Goal: Task Accomplishment & Management: Complete application form

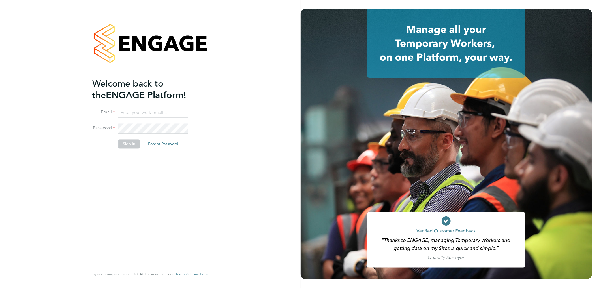
type input "[PERSON_NAME][EMAIL_ADDRESS][PERSON_NAME][DOMAIN_NAME]"
click at [184, 201] on div "Welcome back to the ENGAGE Platform! Email lee.hall@pcrnet.co.uk Password Sign …" at bounding box center [147, 172] width 110 height 189
click at [126, 145] on button "Sign In" at bounding box center [129, 143] width 22 height 9
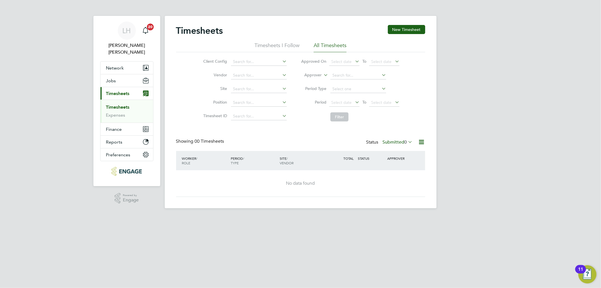
click at [212, 217] on html "LH Lee Hall Notifications 20 Applications: Network Team Members Businesses Site…" at bounding box center [300, 108] width 601 height 217
click at [120, 74] on button "Jobs" at bounding box center [127, 80] width 53 height 12
click at [114, 78] on span "Jobs" at bounding box center [111, 80] width 10 height 5
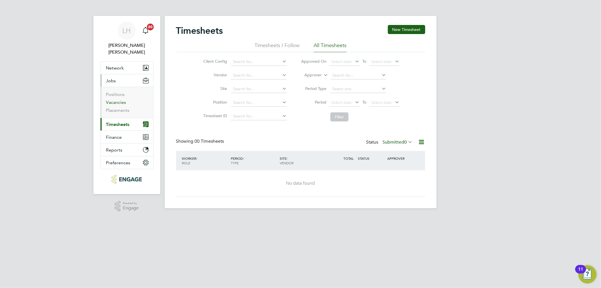
click at [118, 99] on link "Vacancies" at bounding box center [116, 101] width 20 height 5
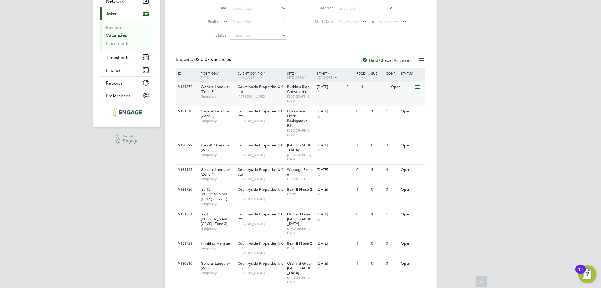
scroll to position [68, 0]
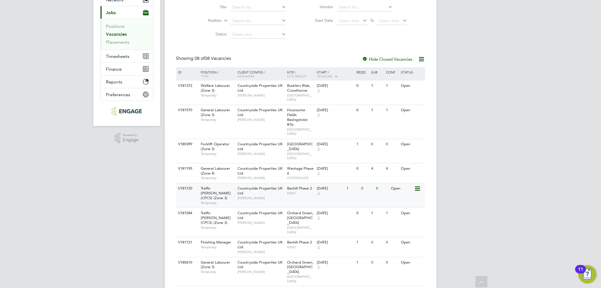
click at [299, 191] on span "KENT" at bounding box center [300, 193] width 27 height 5
click at [476, 27] on div "LH Lee Hall Notifications 20 Applications: Network Team Members Businesses Site…" at bounding box center [300, 119] width 601 height 374
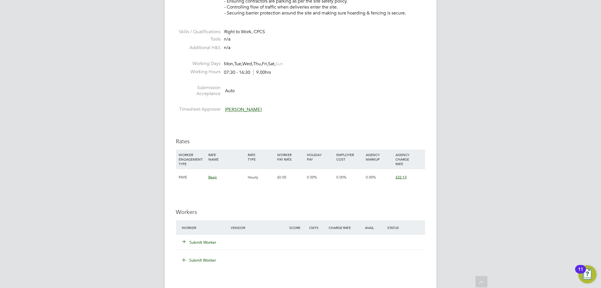
scroll to position [252, 0]
click at [205, 242] on button "Submit Worker" at bounding box center [200, 241] width 34 height 6
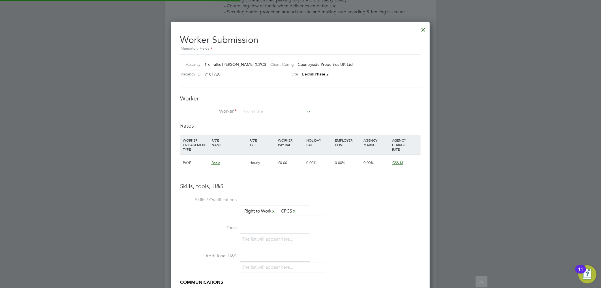
scroll to position [16, 38]
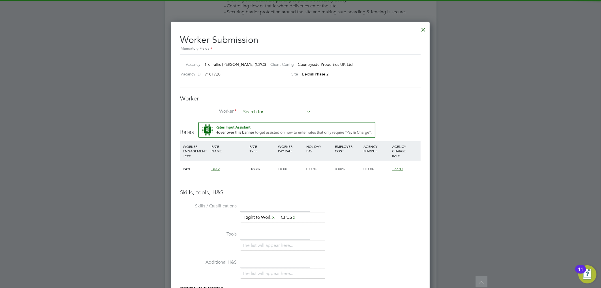
click at [270, 110] on input at bounding box center [276, 112] width 70 height 8
type input "abrah"
click at [271, 95] on h3 "Worker" at bounding box center [300, 98] width 241 height 7
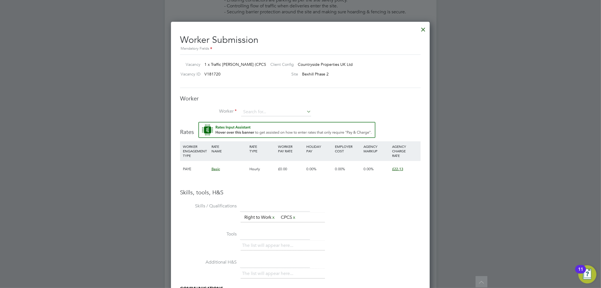
click at [427, 29] on div at bounding box center [423, 28] width 10 height 10
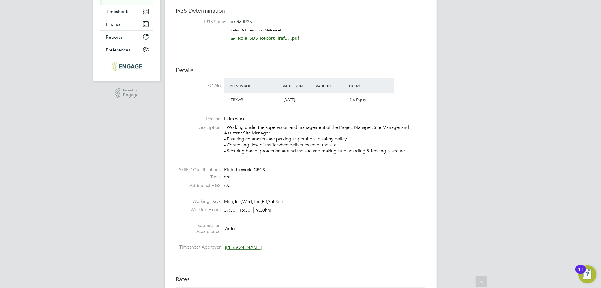
scroll to position [0, 0]
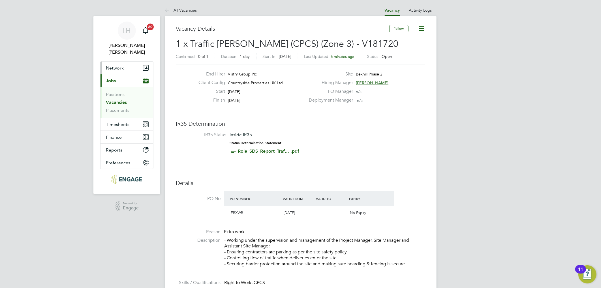
click at [111, 65] on span "Network" at bounding box center [115, 67] width 18 height 5
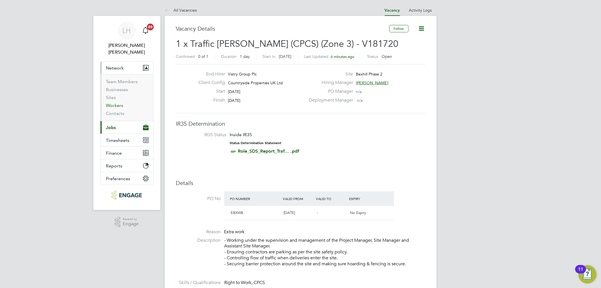
click at [114, 103] on link "Workers" at bounding box center [114, 105] width 17 height 5
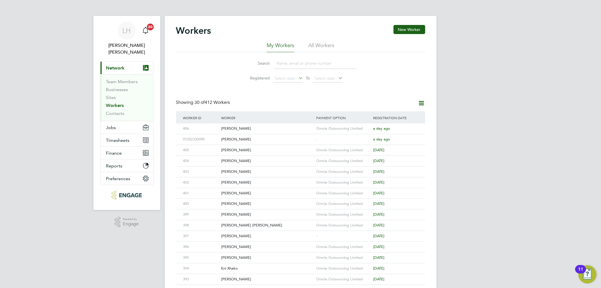
click at [416, 34] on div "Workers New Worker" at bounding box center [300, 33] width 249 height 17
click at [415, 30] on button "New Worker" at bounding box center [410, 29] width 32 height 9
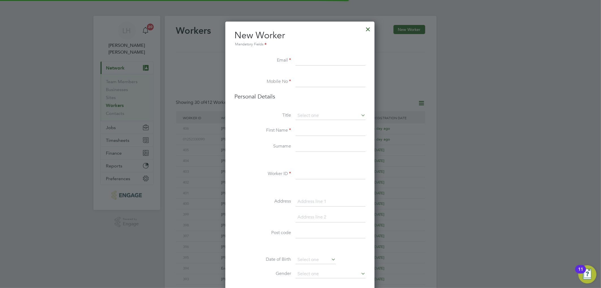
scroll to position [479, 150]
click at [310, 111] on input at bounding box center [331, 115] width 70 height 8
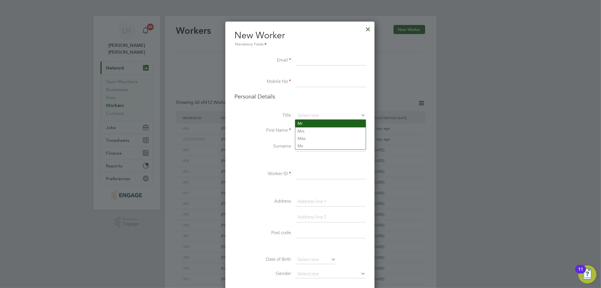
click at [301, 123] on li "Mr" at bounding box center [330, 123] width 71 height 7
type input "Mr"
click at [303, 131] on input at bounding box center [331, 130] width 70 height 10
type input "Abraham"
type input "Edom"
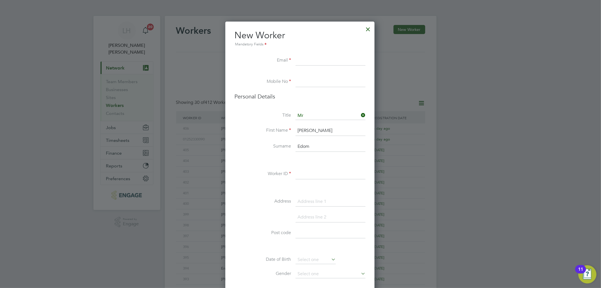
click at [308, 83] on input at bounding box center [331, 82] width 70 height 10
click at [304, 176] on input at bounding box center [331, 174] width 70 height 10
type input "407"
click at [308, 60] on input at bounding box center [331, 61] width 70 height 10
type input "Abraham435Edom@gmail.com"
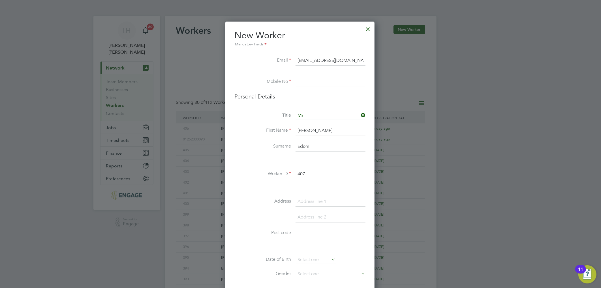
click at [300, 83] on input at bounding box center [331, 82] width 70 height 10
type input "02034342260"
click at [311, 201] on input at bounding box center [331, 201] width 70 height 10
type input "51 Ibra Road"
click at [320, 218] on input at bounding box center [331, 217] width 70 height 10
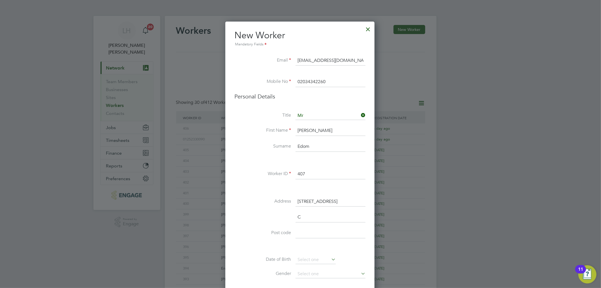
scroll to position [494, 150]
type input "Chatham"
click at [304, 234] on input at bounding box center [331, 233] width 70 height 10
type input "Kent"
click at [316, 248] on input at bounding box center [331, 249] width 70 height 10
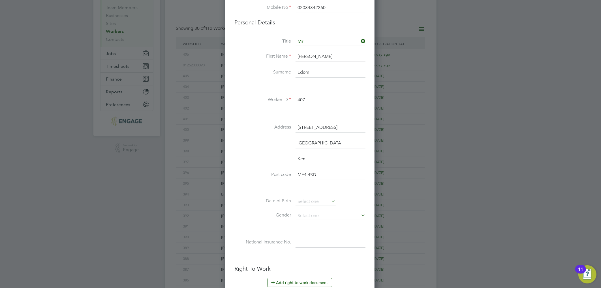
scroll to position [157, 0]
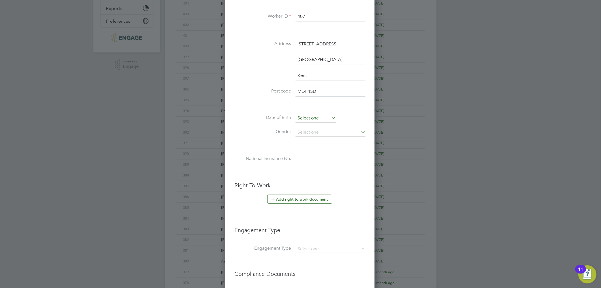
type input "ME4 4SD"
click at [307, 114] on input at bounding box center [316, 118] width 40 height 8
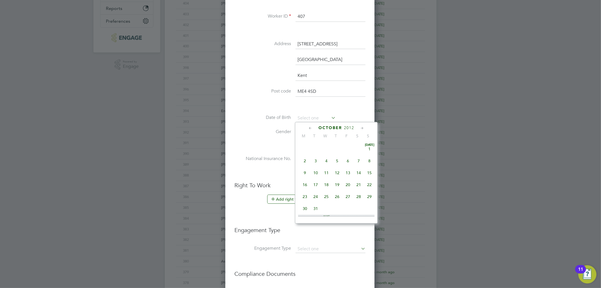
scroll to position [170, 0]
click at [347, 131] on div "October 2012 M T W T F S S Jul 1 2 3 4 5 6 7 8 9 10 11 12 13 14 15 16 17 18 19 …" at bounding box center [336, 172] width 83 height 101
click at [347, 128] on span "2012" at bounding box center [349, 127] width 10 height 5
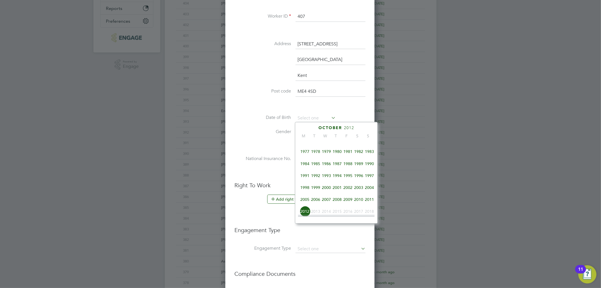
click at [370, 163] on span "1990" at bounding box center [369, 163] width 11 height 11
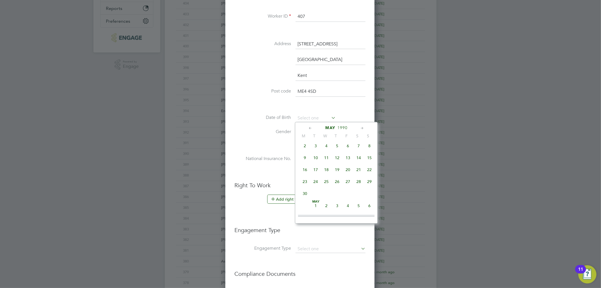
scroll to position [61, 0]
click at [306, 210] on span "30" at bounding box center [305, 207] width 11 height 11
type input "30 Apr 1990"
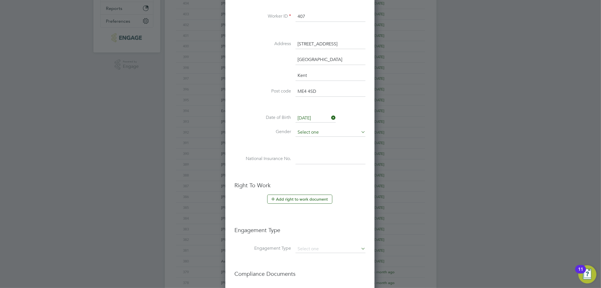
click at [307, 131] on input at bounding box center [331, 132] width 70 height 8
click at [301, 141] on li "Male" at bounding box center [330, 139] width 71 height 7
type input "Male"
click at [339, 183] on h3 "Right To Work" at bounding box center [300, 184] width 131 height 7
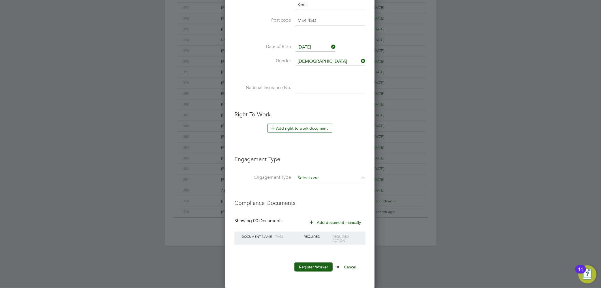
click at [302, 178] on input at bounding box center [331, 178] width 70 height 8
click at [312, 210] on li "Umbrella" at bounding box center [330, 210] width 71 height 8
type input "Umbrella"
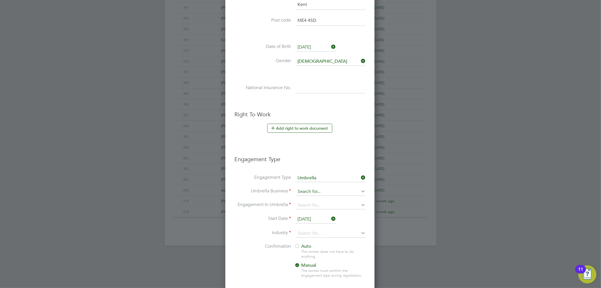
click at [308, 192] on input at bounding box center [331, 192] width 70 height 8
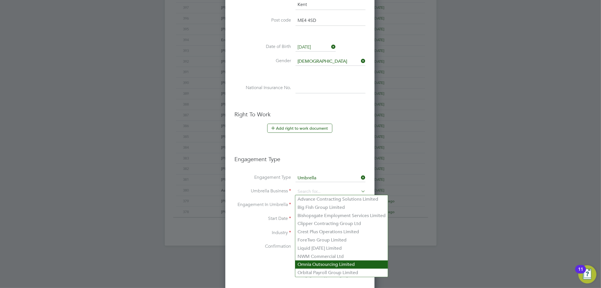
click at [314, 267] on li "Omnia Outsourcing Limited" at bounding box center [341, 264] width 93 height 8
type input "Omnia Outsourcing Limited"
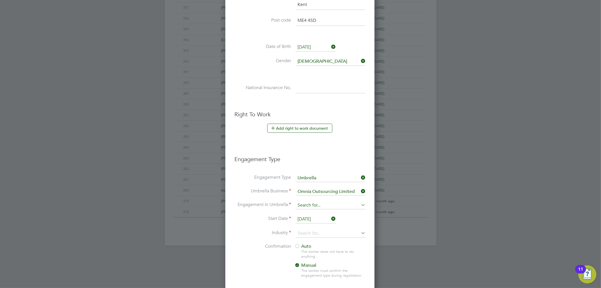
click at [311, 203] on input at bounding box center [331, 205] width 70 height 8
click at [310, 245] on li "PAYE Umbrella" at bounding box center [330, 245] width 71 height 8
type input "PAYE Umbrella"
click at [307, 233] on input at bounding box center [331, 233] width 70 height 8
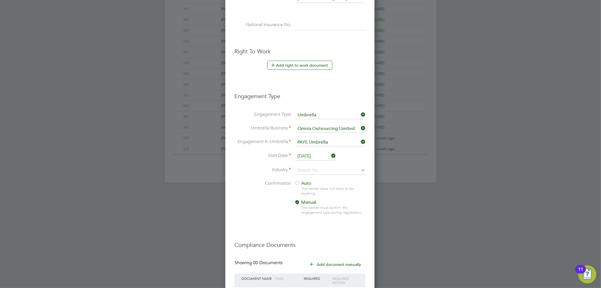
click at [309, 213] on li "Construction" at bounding box center [330, 216] width 71 height 8
type input "Construction"
click at [296, 180] on div at bounding box center [298, 183] width 6 height 6
click at [271, 212] on li "Confirmation Auto The worker does not have to do anything. Manual The worker mu…" at bounding box center [300, 202] width 131 height 44
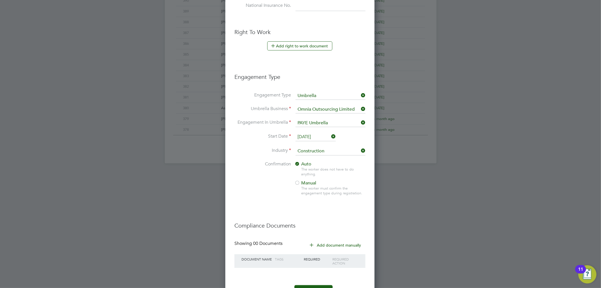
scroll to position [332, 0]
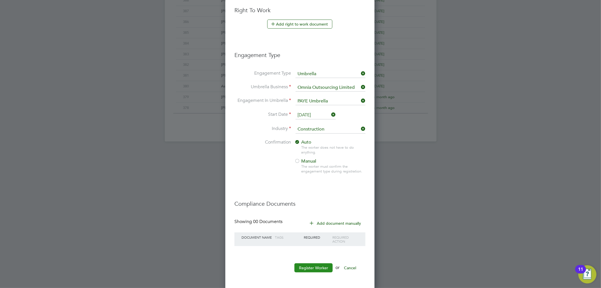
click at [302, 267] on button "Register Worker" at bounding box center [314, 267] width 38 height 9
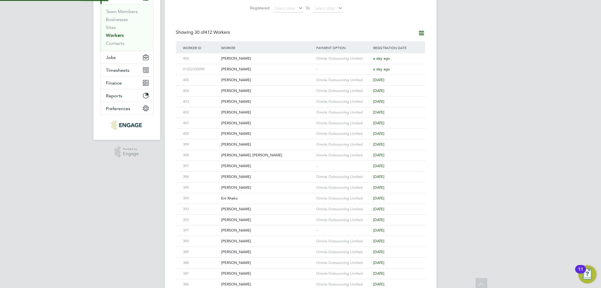
scroll to position [0, 0]
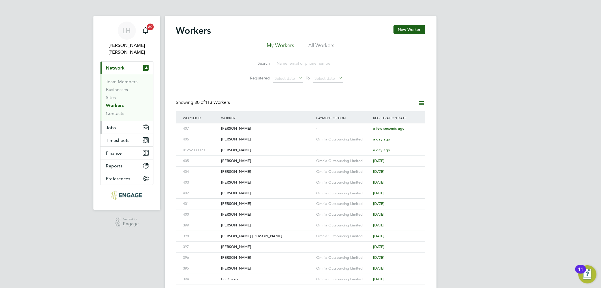
click at [108, 125] on span "Jobs" at bounding box center [111, 127] width 10 height 5
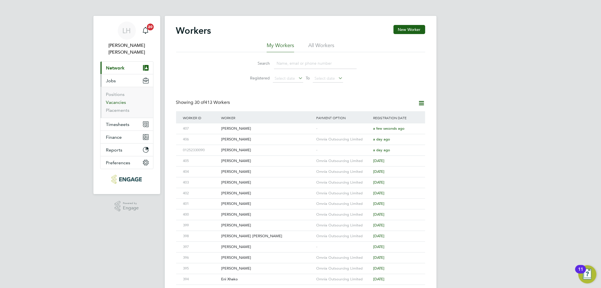
click at [114, 99] on link "Vacancies" at bounding box center [116, 101] width 20 height 5
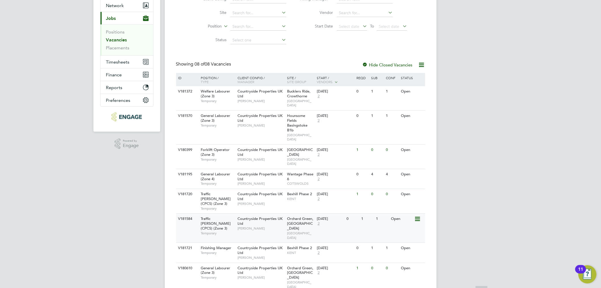
scroll to position [68, 0]
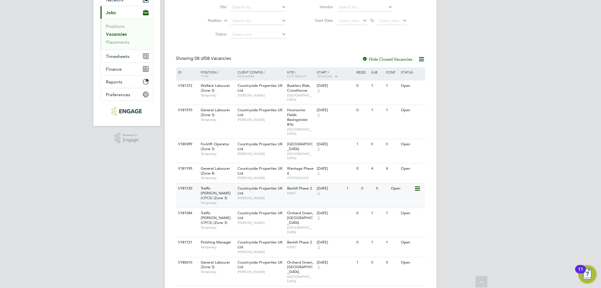
click at [303, 191] on span "KENT" at bounding box center [300, 193] width 27 height 5
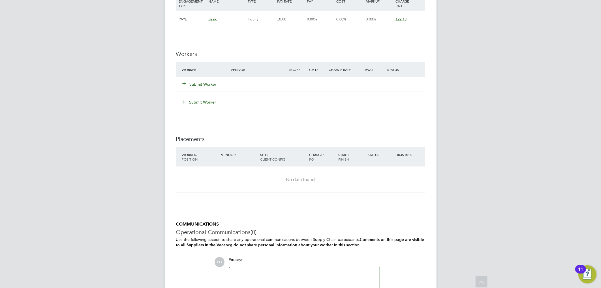
scroll to position [409, 0]
click at [202, 83] on button "Submit Worker" at bounding box center [200, 83] width 34 height 6
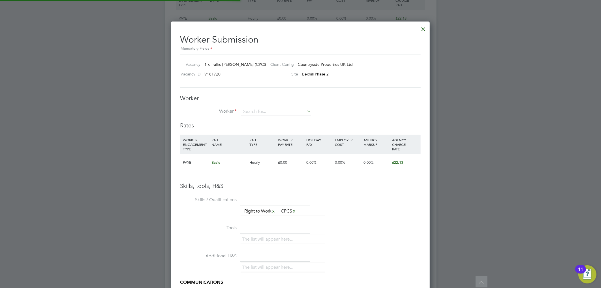
scroll to position [364, 259]
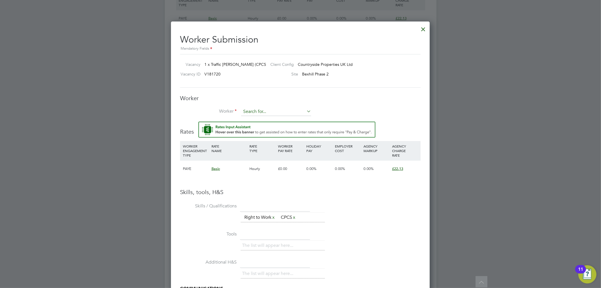
click at [259, 109] on input at bounding box center [276, 111] width 70 height 8
click at [258, 120] on li "Abrah am Edom (407)" at bounding box center [276, 120] width 71 height 8
type input "Abraham Edom (407)"
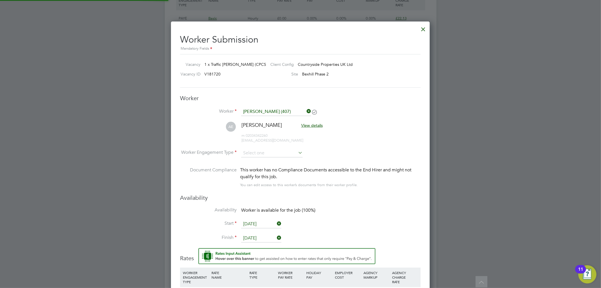
scroll to position [490, 259]
click at [254, 152] on input at bounding box center [271, 153] width 61 height 8
click at [251, 166] on li "PAYE" at bounding box center [272, 167] width 62 height 7
type input "PAYE"
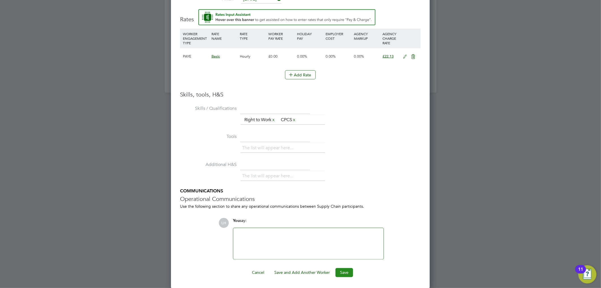
click at [340, 271] on button "Save" at bounding box center [345, 272] width 18 height 9
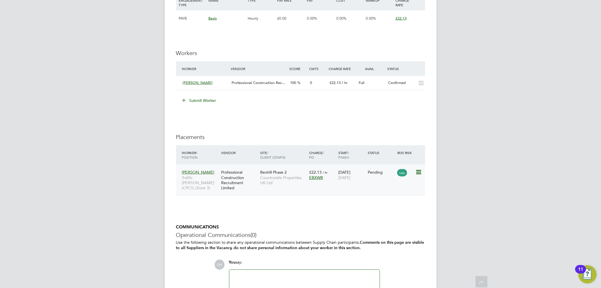
click at [420, 172] on icon at bounding box center [419, 172] width 6 height 7
click at [373, 208] on li "Start" at bounding box center [392, 208] width 58 height 8
type input "[PERSON_NAME]"
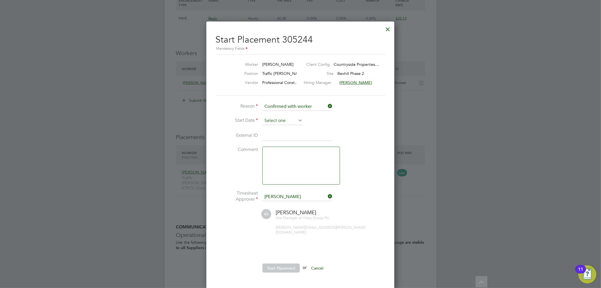
click at [280, 118] on input at bounding box center [283, 120] width 40 height 8
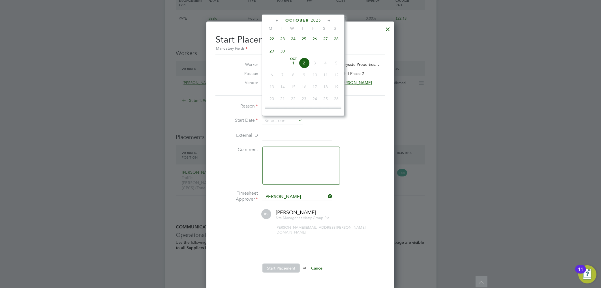
click at [281, 39] on span "23" at bounding box center [282, 38] width 11 height 11
type input "[DATE]"
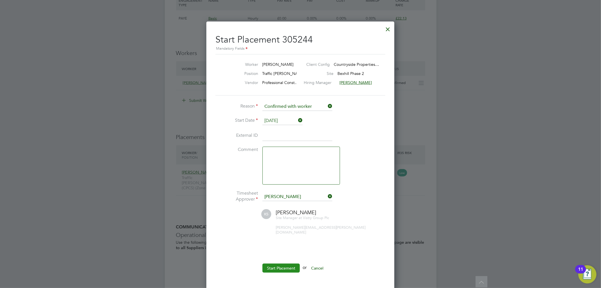
click at [275, 263] on button "Start Placement" at bounding box center [281, 267] width 37 height 9
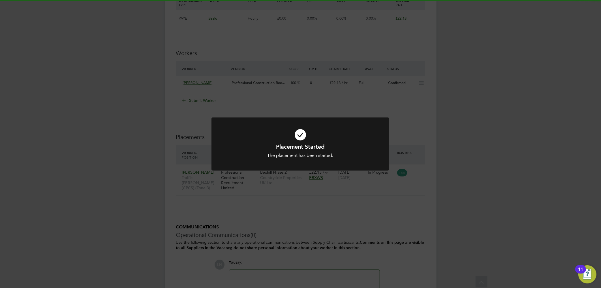
click at [285, 218] on div "Placement Started The placement has been started. Cancel Okay" at bounding box center [300, 144] width 601 height 288
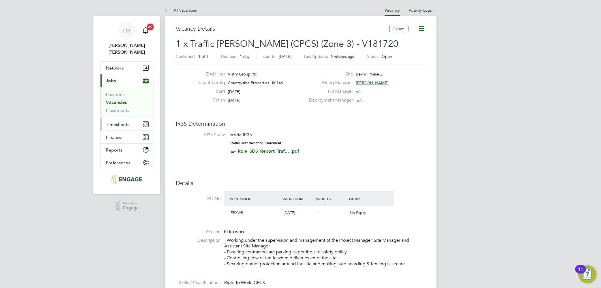
click at [117, 122] on span "Timesheets" at bounding box center [118, 124] width 24 height 5
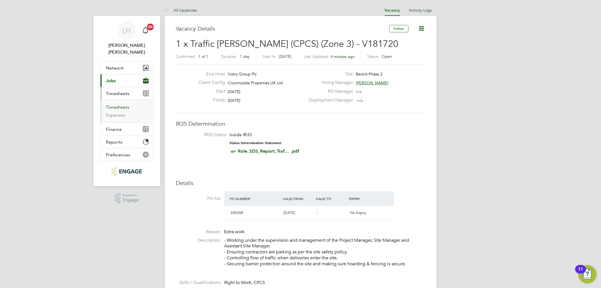
click at [116, 104] on link "Timesheets" at bounding box center [118, 106] width 24 height 5
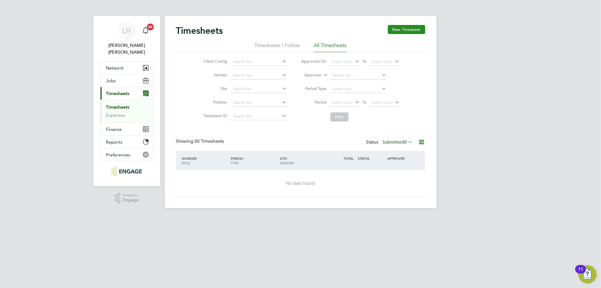
click at [415, 32] on button "New Timesheet" at bounding box center [406, 29] width 37 height 9
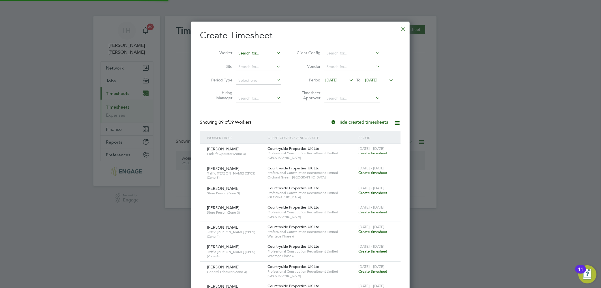
click at [244, 50] on input at bounding box center [259, 53] width 44 height 8
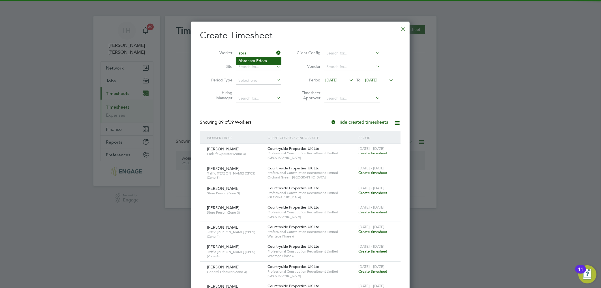
click at [250, 61] on li "Abra ham Edom" at bounding box center [258, 61] width 45 height 8
type input "[PERSON_NAME]"
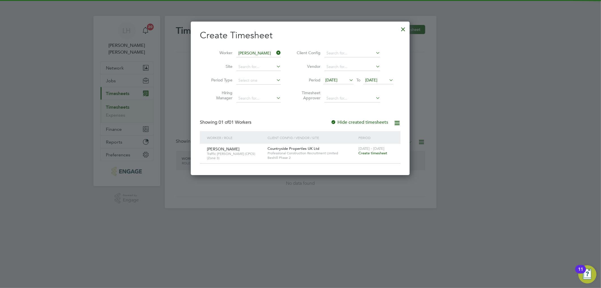
click at [372, 153] on span "Create timesheet" at bounding box center [373, 152] width 29 height 5
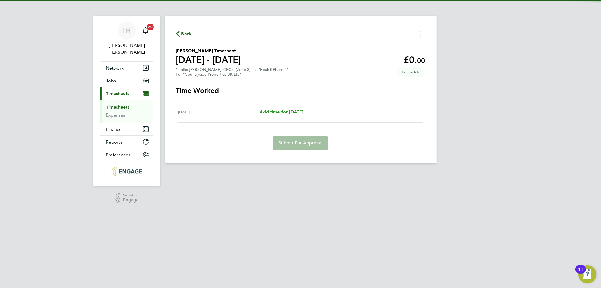
click at [302, 111] on span "Add time for Tue 23 Sep" at bounding box center [282, 111] width 44 height 5
select select "30"
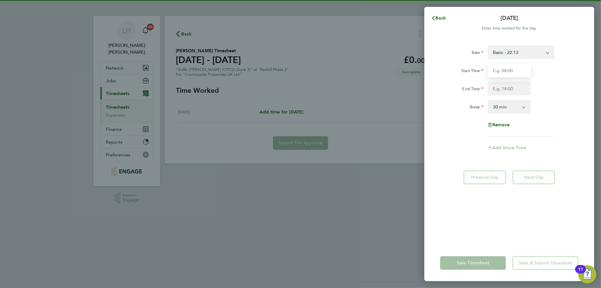
click at [518, 68] on input "Start Time" at bounding box center [509, 70] width 43 height 14
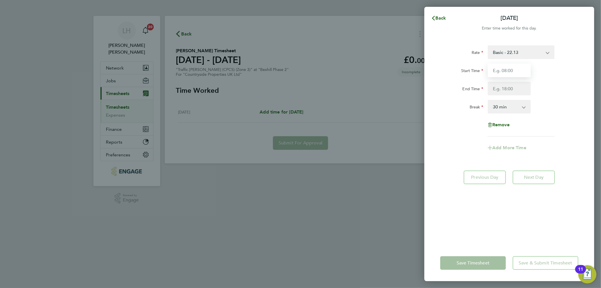
type input "07:30"
click at [512, 88] on input "End Time" at bounding box center [509, 89] width 43 height 14
type input "17:00"
click at [557, 102] on div "Break 0 min 15 min 30 min 45 min 60 min 75 min 90 min" at bounding box center [509, 107] width 143 height 14
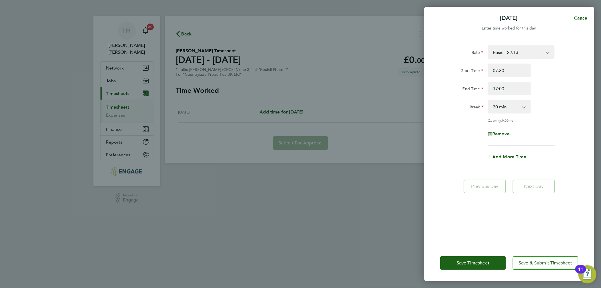
click at [451, 232] on div "Rate Basic - 22.13 Start Time 07:30 End Time 17:00 Break 0 min 15 min 30 min 45…" at bounding box center [510, 142] width 170 height 206
click at [472, 261] on span "Save Timesheet" at bounding box center [473, 263] width 33 height 6
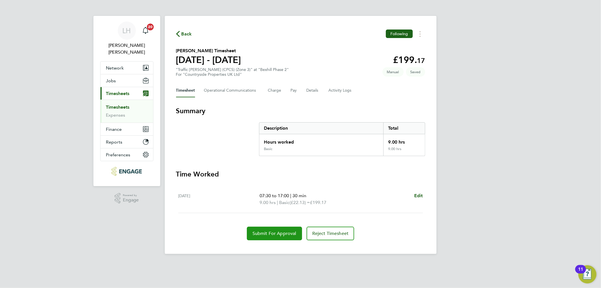
click at [264, 232] on span "Submit For Approval" at bounding box center [275, 233] width 44 height 6
click at [38, 67] on div "LH Lee Hall Notifications 20 Applications: Network Team Members Businesses Site…" at bounding box center [300, 131] width 601 height 263
click at [115, 77] on button "Jobs" at bounding box center [127, 80] width 53 height 12
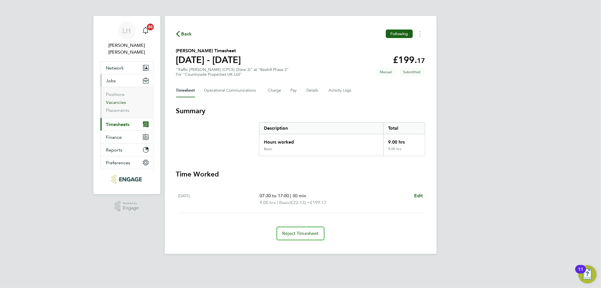
click at [117, 99] on link "Vacancies" at bounding box center [116, 101] width 20 height 5
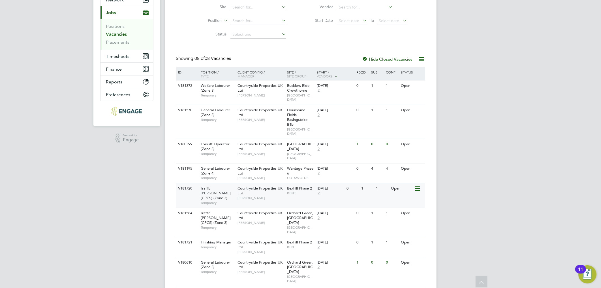
click at [420, 185] on icon at bounding box center [417, 188] width 6 height 7
click at [298, 244] on span "KENT" at bounding box center [300, 246] width 27 height 5
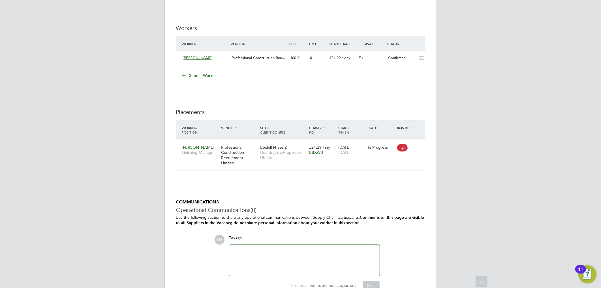
scroll to position [523, 0]
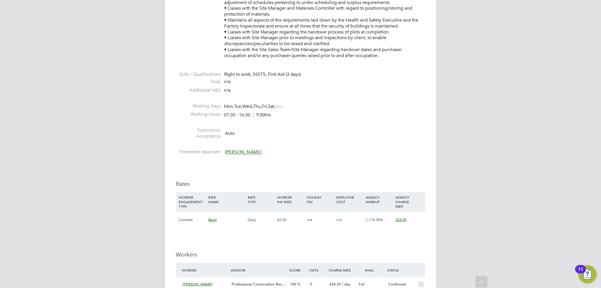
scroll to position [52, 0]
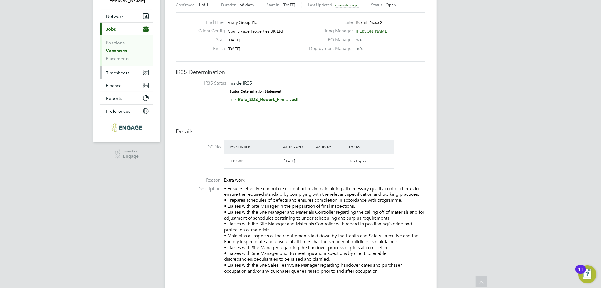
click at [120, 70] on span "Timesheets" at bounding box center [118, 72] width 24 height 5
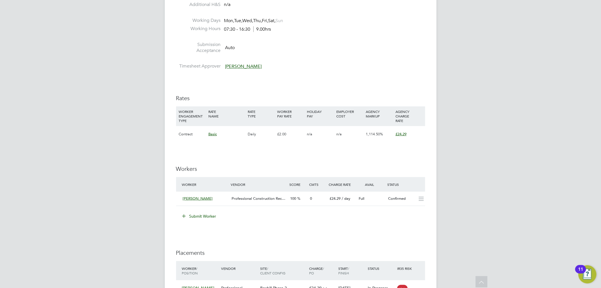
scroll to position [366, 0]
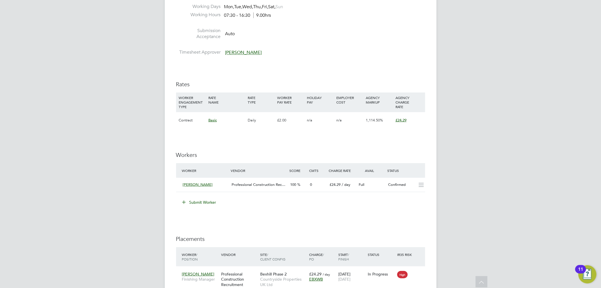
click at [292, 212] on li "Submit Worker" at bounding box center [300, 204] width 249 height 15
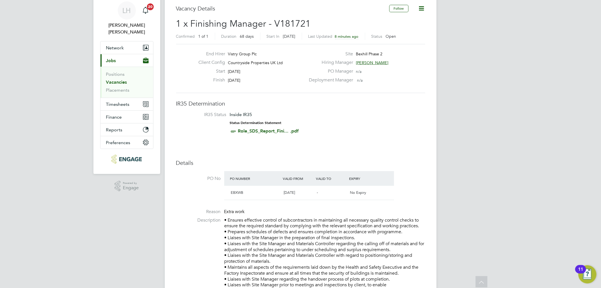
scroll to position [0, 0]
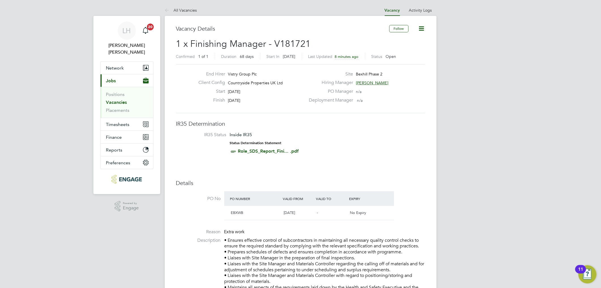
click at [377, 126] on h3 "IR35 Determination" at bounding box center [300, 123] width 249 height 7
click at [385, 148] on li "IR35 Status Inside IR35 Status Determination Statement Role_SDS_Report_Fini... …" at bounding box center [301, 144] width 238 height 25
click at [180, 8] on link "All Vacancies" at bounding box center [181, 10] width 32 height 5
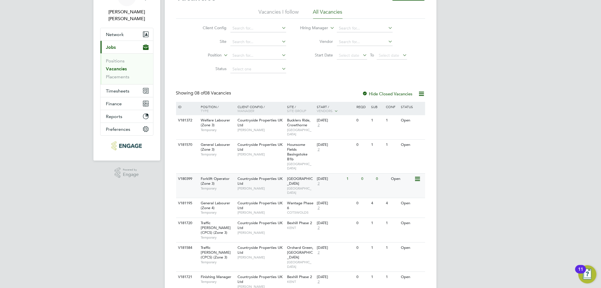
scroll to position [68, 0]
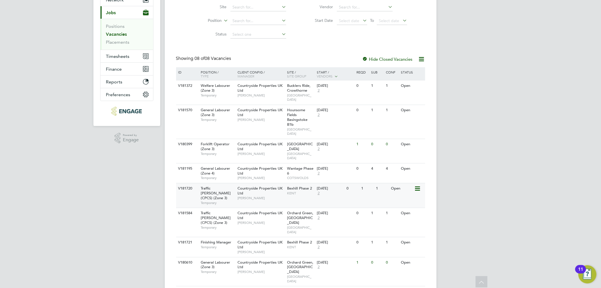
click at [324, 194] on div "V181720 Traffic Marshall (CPCS) (Zone 3) Temporary Countryside Properties UK Lt…" at bounding box center [300, 195] width 249 height 25
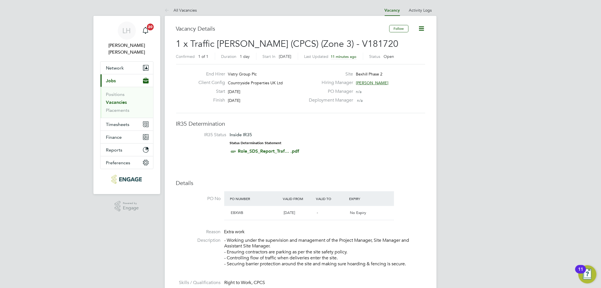
click at [423, 30] on icon at bounding box center [421, 28] width 7 height 7
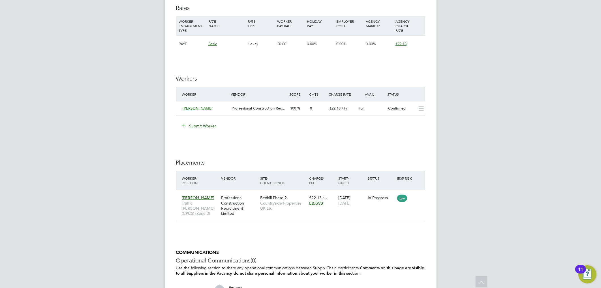
scroll to position [440, 0]
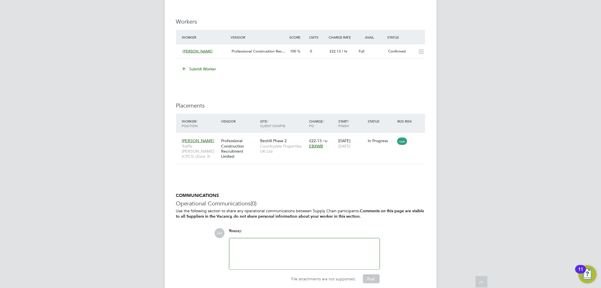
drag, startPoint x: 136, startPoint y: 97, endPoint x: 489, endPoint y: 1, distance: 365.1
